Goal: Task Accomplishment & Management: Use online tool/utility

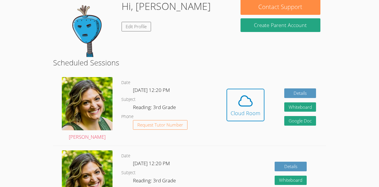
scroll to position [58, 0]
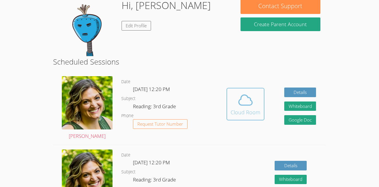
click at [240, 93] on icon at bounding box center [245, 100] width 16 height 16
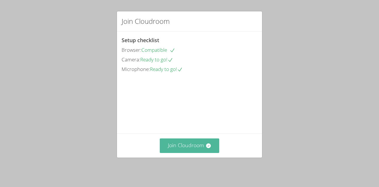
click at [196, 149] on button "Join Cloudroom" at bounding box center [190, 146] width 60 height 14
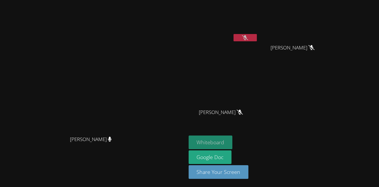
click at [233, 143] on button "Whiteboard" at bounding box center [211, 143] width 44 height 14
